Goal: Find contact information: Find contact information

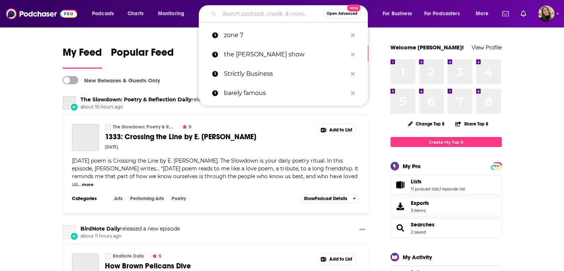
click at [255, 14] on input "Search podcasts, credits, & more..." at bounding box center [271, 14] width 104 height 12
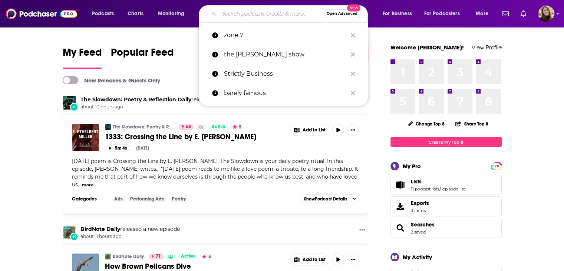
paste input "[PERSON_NAME] and [PERSON_NAME] Talk About Songs"
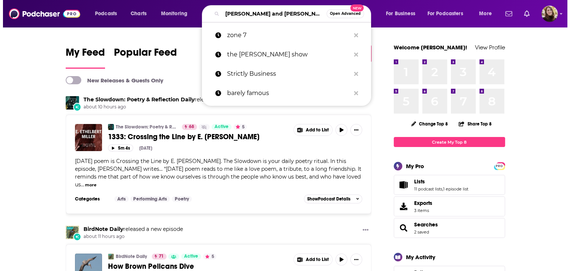
scroll to position [0, 10]
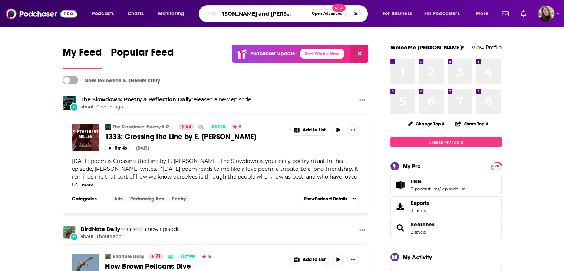
type input "[PERSON_NAME] and [PERSON_NAME] Talk About Songs"
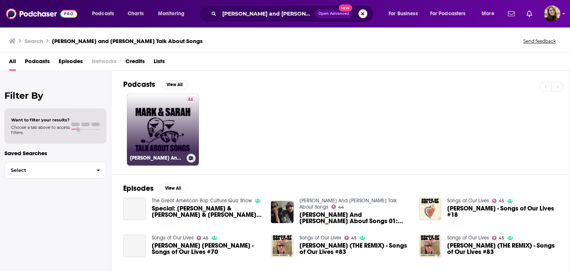
click at [156, 128] on link "44 Mark And [PERSON_NAME] Talk About Songs" at bounding box center [163, 129] width 72 height 72
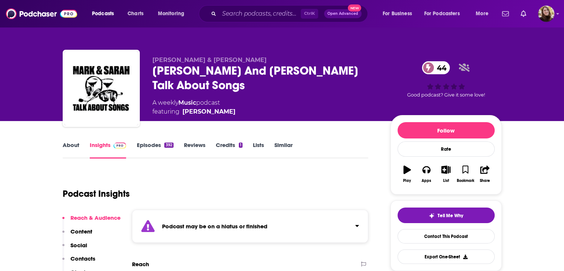
click at [66, 145] on link "About" at bounding box center [71, 149] width 17 height 17
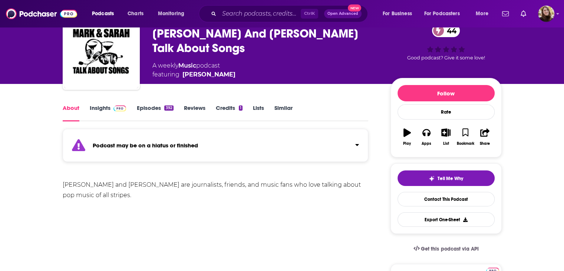
scroll to position [37, 0]
click at [230, 106] on link "Credits 1" at bounding box center [229, 112] width 27 height 17
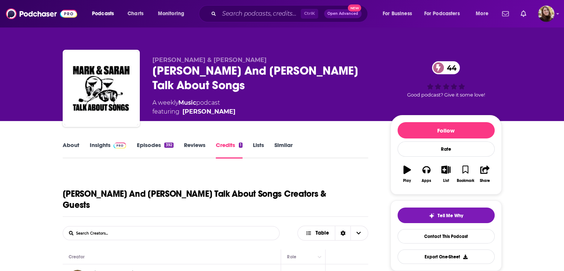
click at [224, 145] on link "Credits 1" at bounding box center [229, 149] width 27 height 17
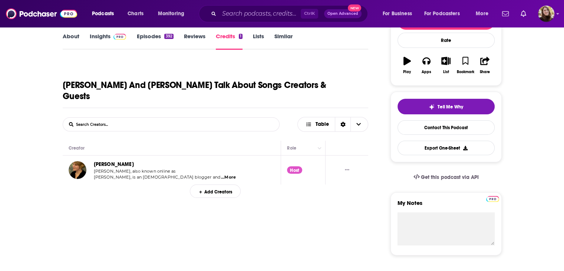
scroll to position [111, 0]
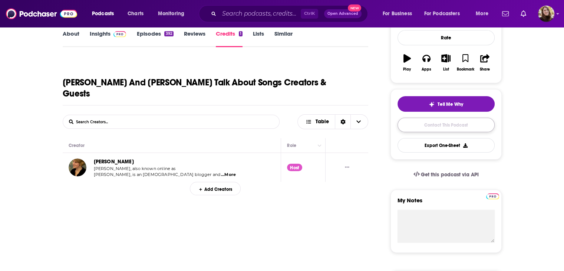
click at [474, 126] on link "Contact This Podcast" at bounding box center [446, 125] width 97 height 14
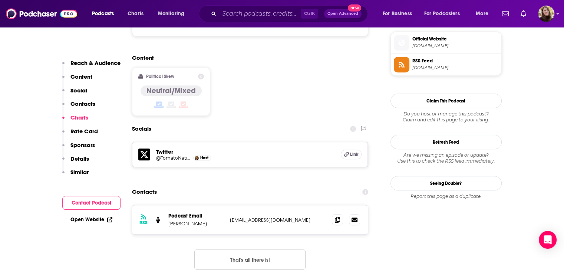
scroll to position [604, 0]
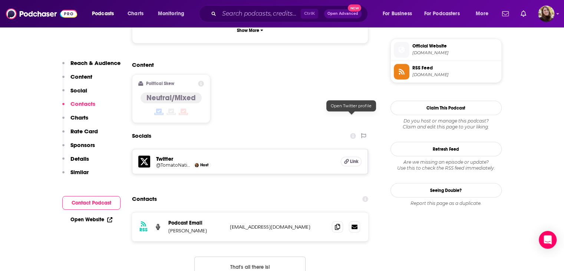
click at [351, 158] on span "Link" at bounding box center [354, 161] width 9 height 6
click at [256, 16] on input "Search podcasts, credits, & more..." at bounding box center [260, 14] width 82 height 12
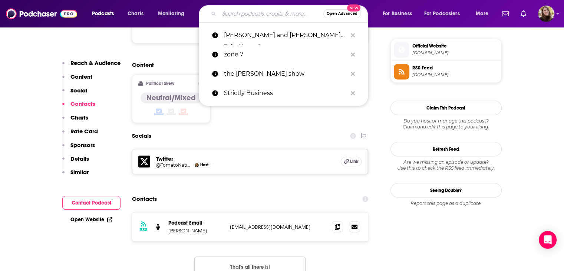
paste input "Extra Hot Great"
type input "Extra Hot Great"
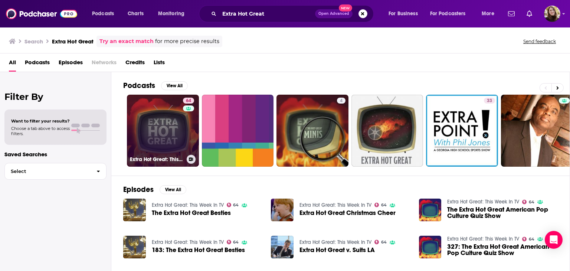
click at [162, 123] on link "64 Extra Hot Great: This Week In TV" at bounding box center [163, 131] width 72 height 72
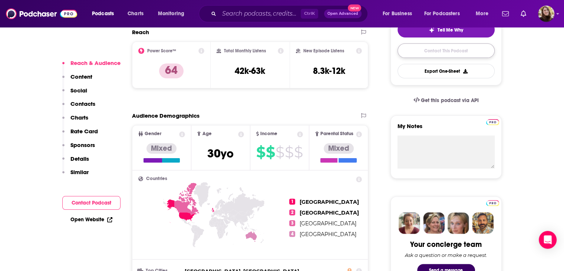
click at [439, 52] on link "Contact This Podcast" at bounding box center [446, 50] width 97 height 14
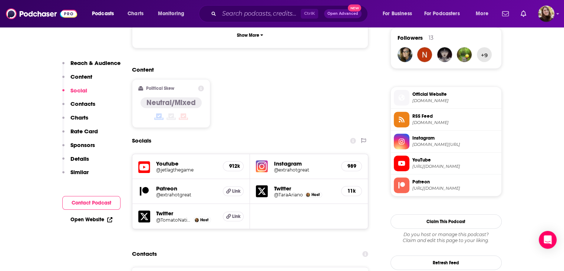
scroll to position [543, 0]
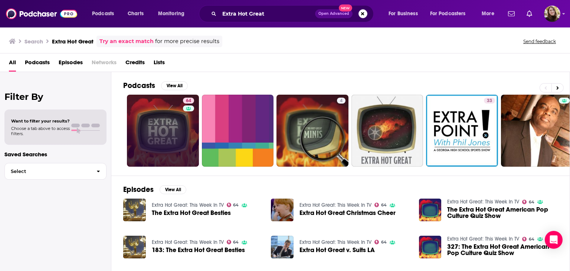
click at [150, 115] on link "64" at bounding box center [163, 131] width 72 height 72
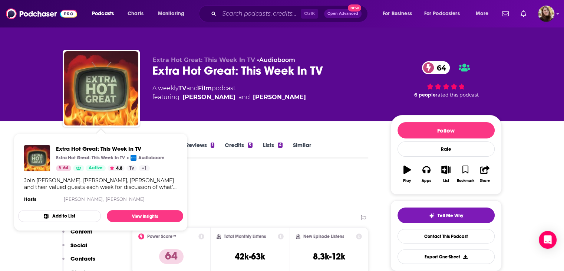
click at [272, 184] on div "Podcast Insights" at bounding box center [213, 189] width 300 height 38
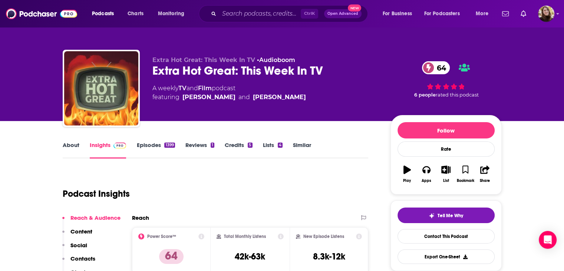
click at [144, 145] on link "Episodes 1399" at bounding box center [155, 149] width 38 height 17
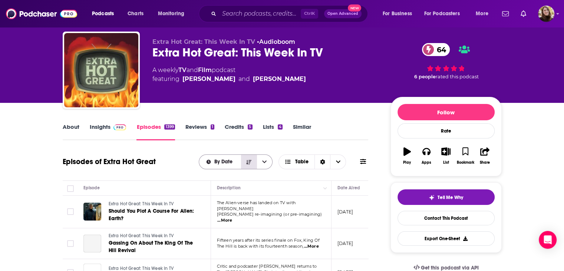
scroll to position [74, 0]
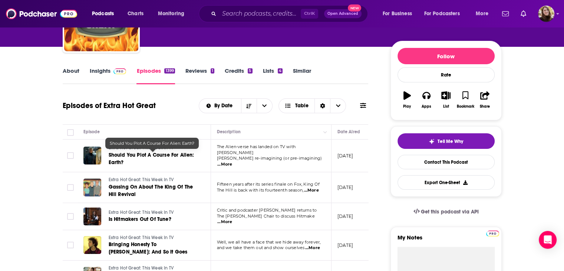
click at [162, 155] on span "Should You Plot A Course For Alien: Earth?" at bounding box center [152, 159] width 86 height 14
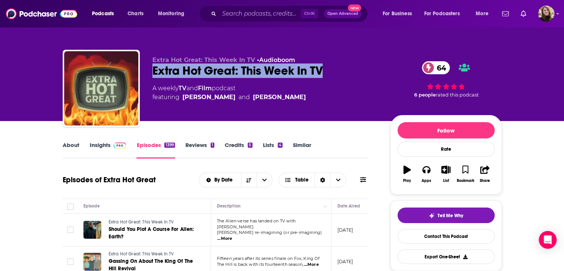
drag, startPoint x: 161, startPoint y: 75, endPoint x: 150, endPoint y: 73, distance: 10.5
click at [150, 73] on div "Extra Hot Great: This Week In TV • Audioboom Extra Hot Great: This Week In TV 6…" at bounding box center [282, 90] width 439 height 80
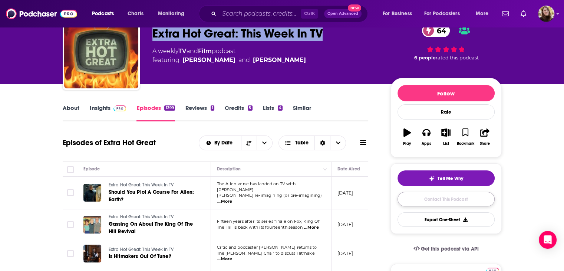
click at [433, 195] on link "Contact This Podcast" at bounding box center [446, 199] width 97 height 14
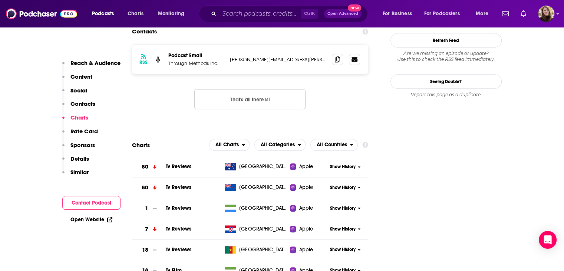
scroll to position [654, 0]
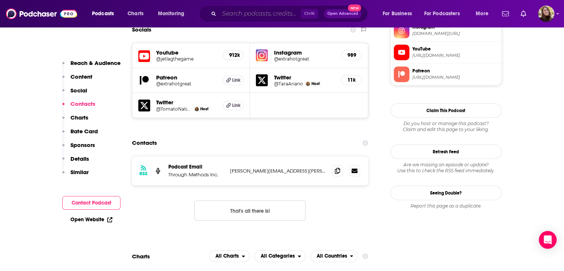
click at [279, 12] on input "Search podcasts, credits, & more..." at bounding box center [260, 14] width 82 height 12
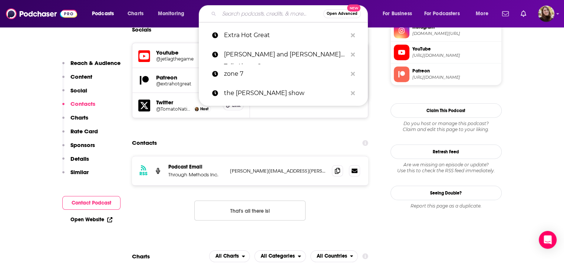
paste input "Again With This"
type input "Again With This"
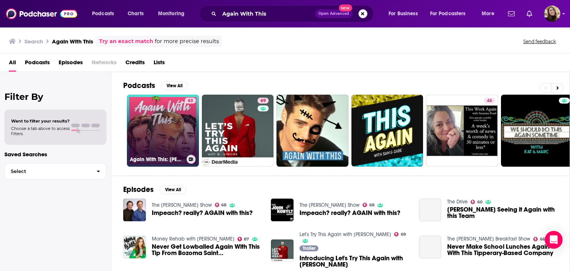
click at [167, 119] on link "63 Again With This: Dawson's, Melrose, 90210" at bounding box center [163, 131] width 72 height 72
